Goal: Transaction & Acquisition: Purchase product/service

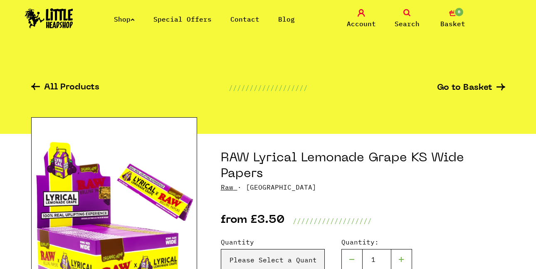
scroll to position [125, 0]
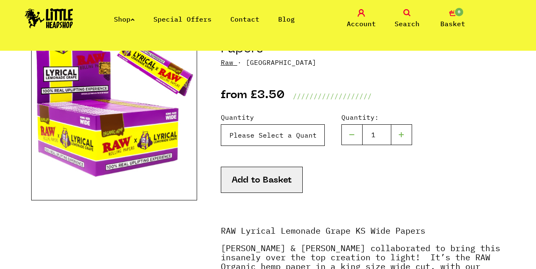
click at [259, 137] on select "Please Select a Quantity X 1 Pack - £3.50 X 10 Packs - £29.95" at bounding box center [273, 135] width 104 height 22
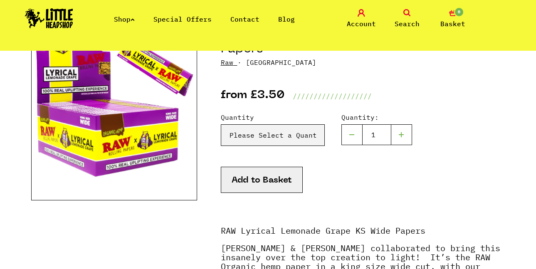
click at [267, 112] on label "Quantity" at bounding box center [273, 117] width 104 height 10
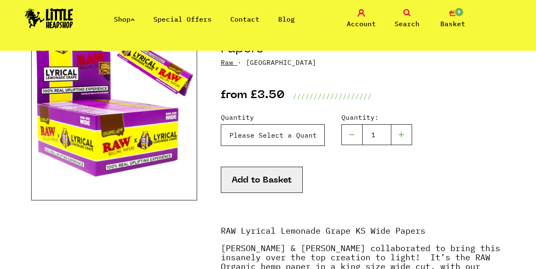
click at [267, 124] on select "Please Select a Quantity X 1 Pack - £3.50 X 10 Packs - £29.95" at bounding box center [273, 135] width 104 height 22
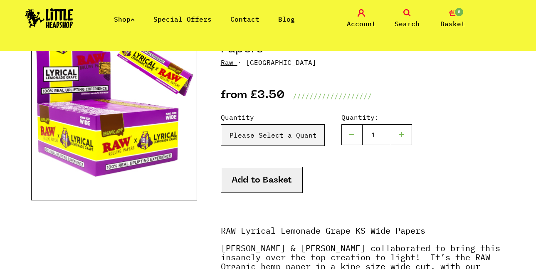
click at [135, 18] on icon at bounding box center [133, 19] width 4 height 3
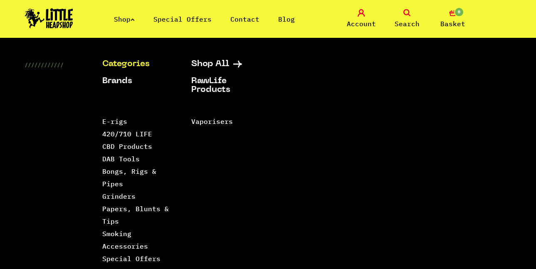
scroll to position [333, 0]
click at [172, 92] on ul "Categories Shop All Brands RawLife Products Special Offers Contact" at bounding box center [191, 81] width 179 height 43
click at [412, 20] on span "Search" at bounding box center [407, 24] width 25 height 10
click at [406, 14] on icon at bounding box center [406, 12] width 7 height 7
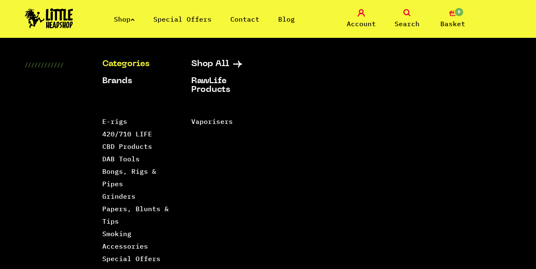
scroll to position [333, 0]
click at [394, 87] on div "Categories Shop All Brands RawLife Products Special Offers Contact Backwoods Bl…" at bounding box center [319, 204] width 434 height 288
click at [134, 15] on link "Shop" at bounding box center [124, 19] width 21 height 8
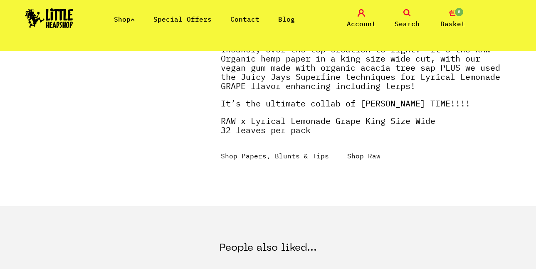
click at [409, 15] on icon at bounding box center [406, 12] width 7 height 7
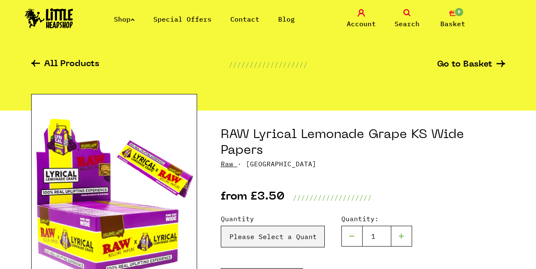
scroll to position [0, 0]
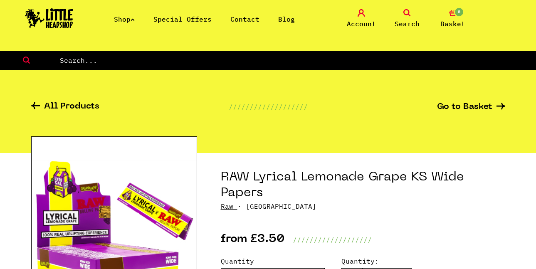
click at [374, 62] on input "text" at bounding box center [297, 60] width 477 height 11
type input "eth"
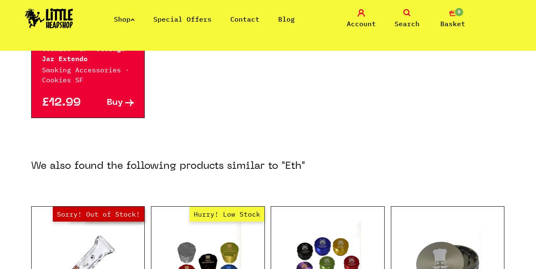
scroll to position [250, 0]
